Goal: Unclear: Unclear

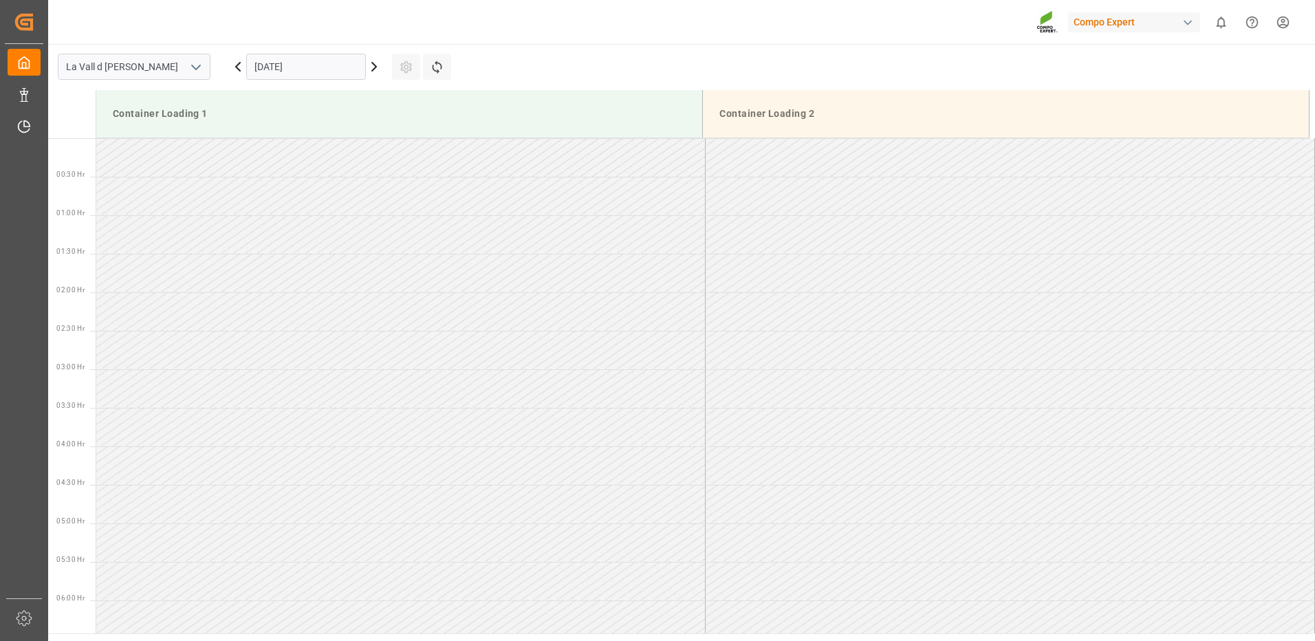
scroll to position [349, 0]
